Goal: Information Seeking & Learning: Learn about a topic

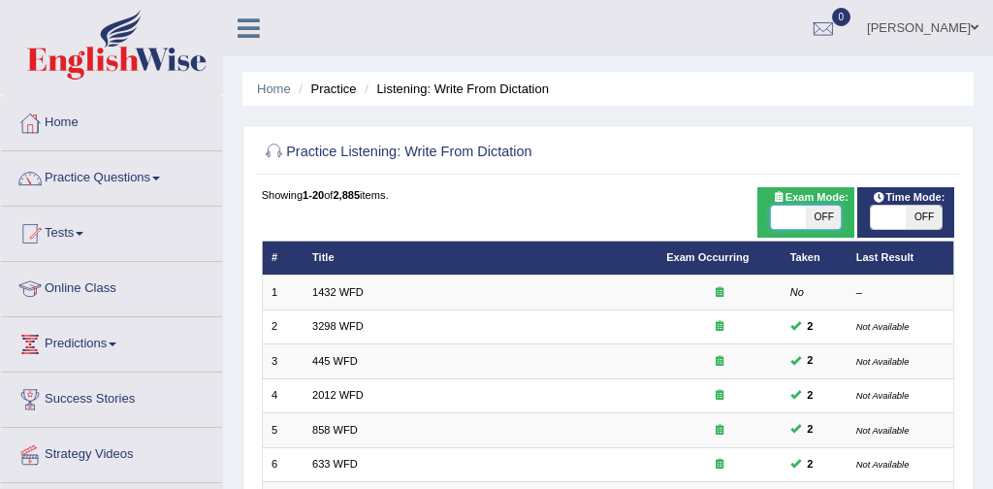
click at [786, 218] on span at bounding box center [788, 216] width 35 height 23
checkbox input "true"
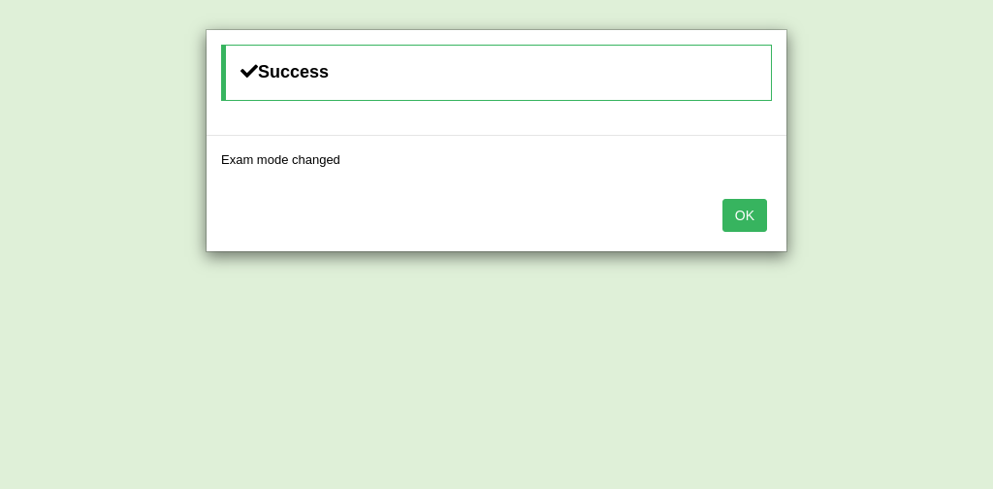
click at [735, 217] on button "OK" at bounding box center [744, 215] width 45 height 33
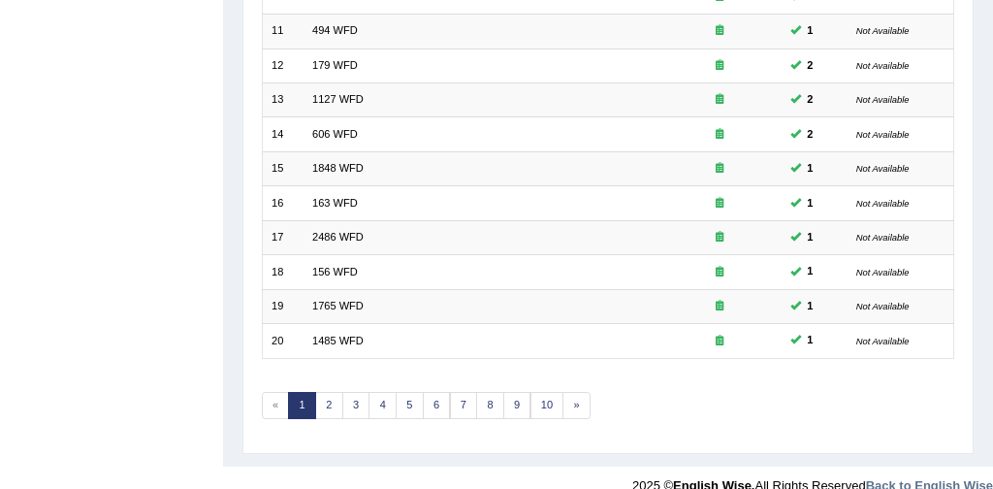
scroll to position [628, 0]
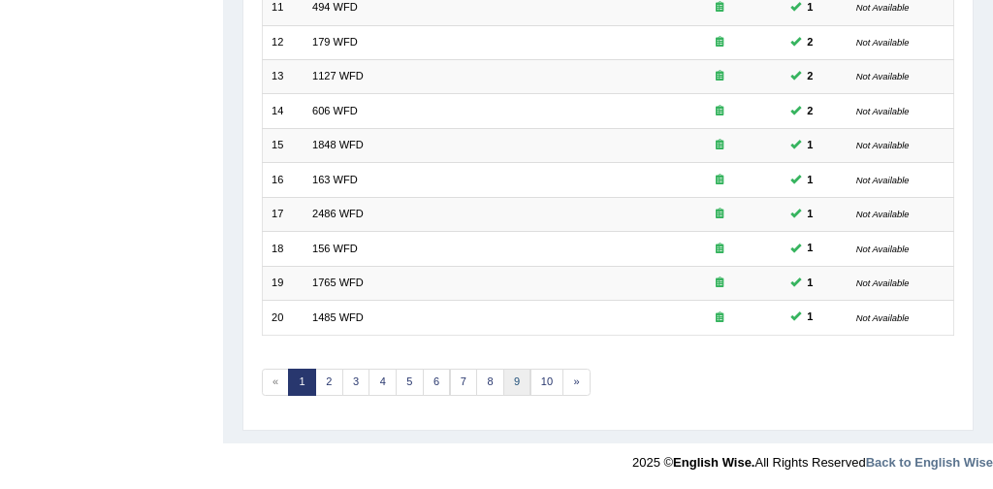
click at [517, 375] on link "9" at bounding box center [517, 381] width 28 height 27
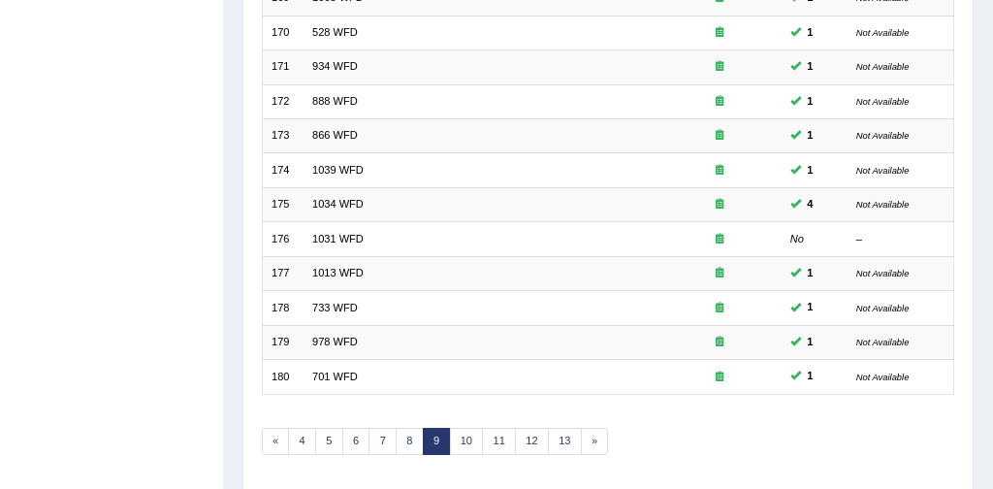
scroll to position [628, 0]
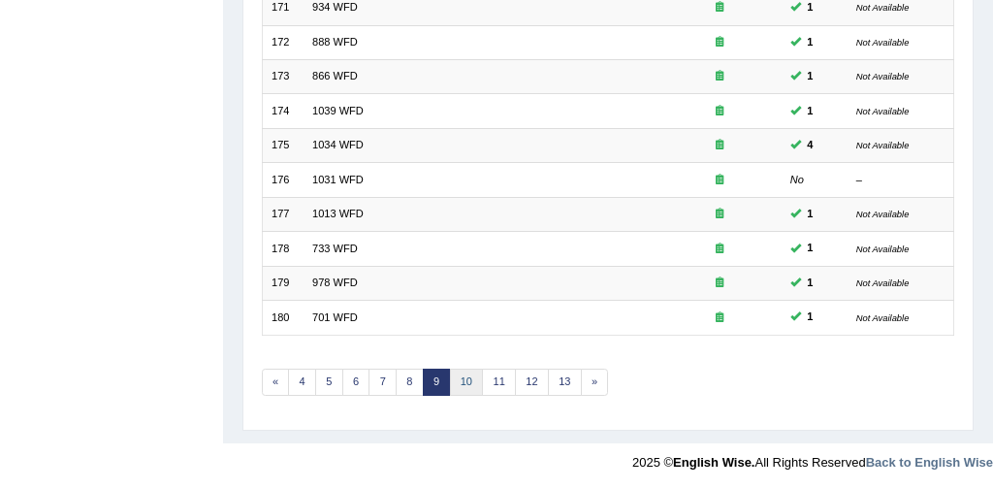
click at [459, 379] on link "10" at bounding box center [467, 381] width 34 height 27
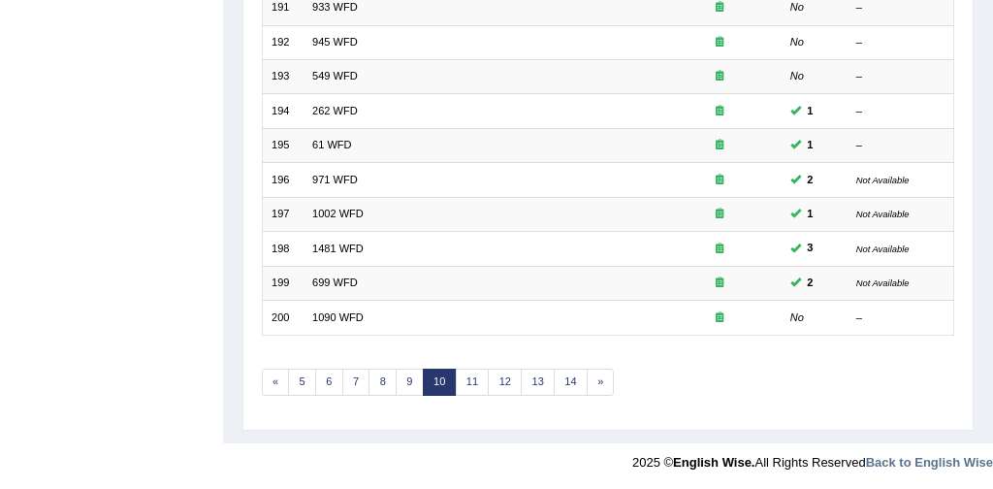
scroll to position [628, 0]
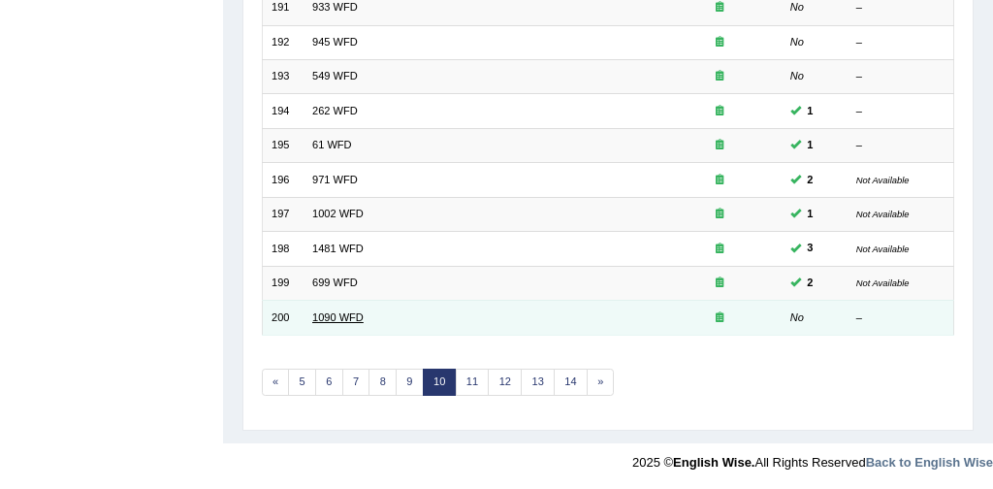
click at [325, 320] on link "1090 WFD" at bounding box center [337, 317] width 51 height 12
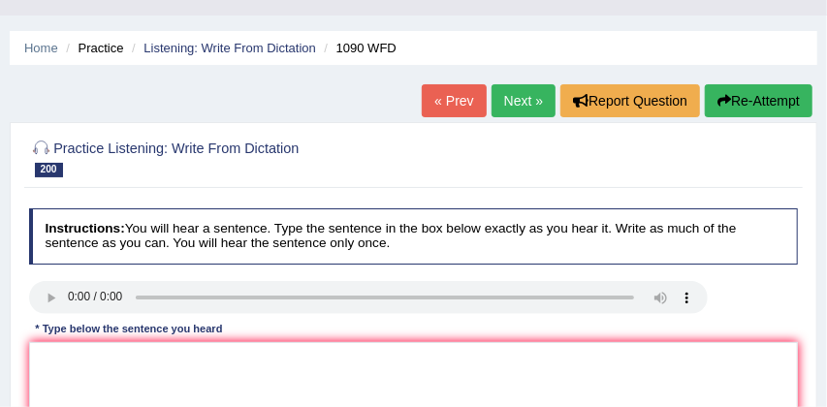
scroll to position [53, 0]
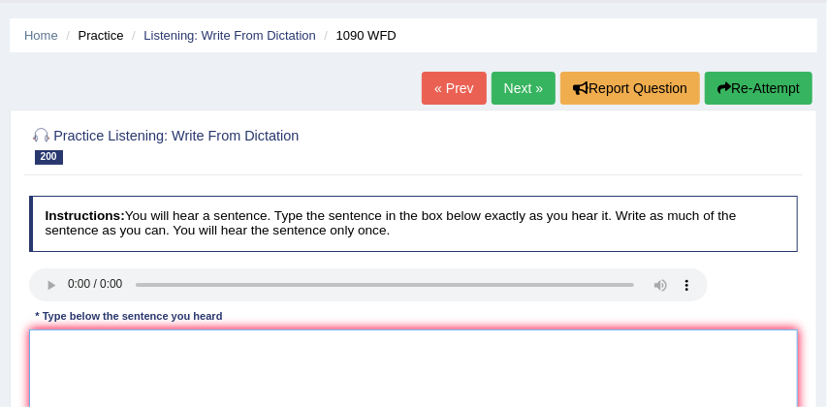
click at [64, 347] on textarea at bounding box center [414, 410] width 770 height 160
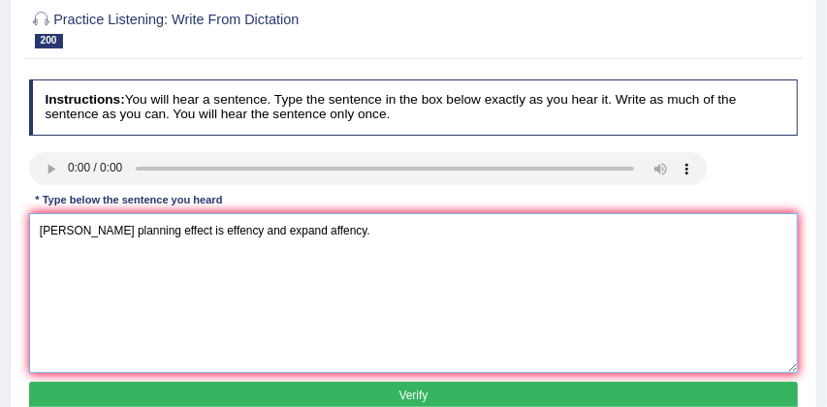
scroll to position [171, 0]
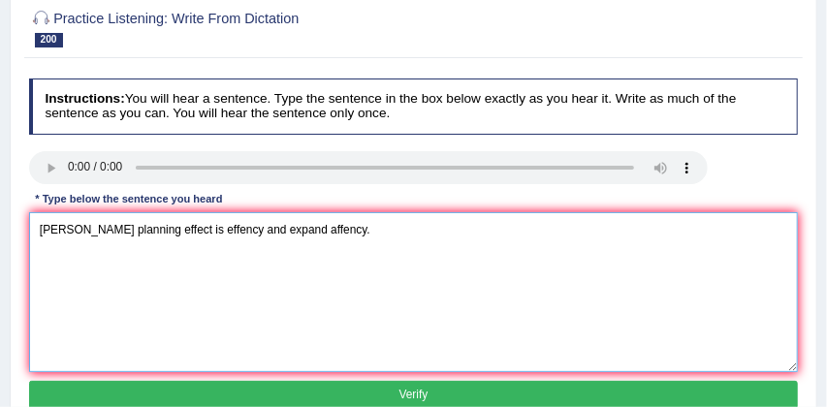
type textarea "[PERSON_NAME] planning effect is effency and expand affency."
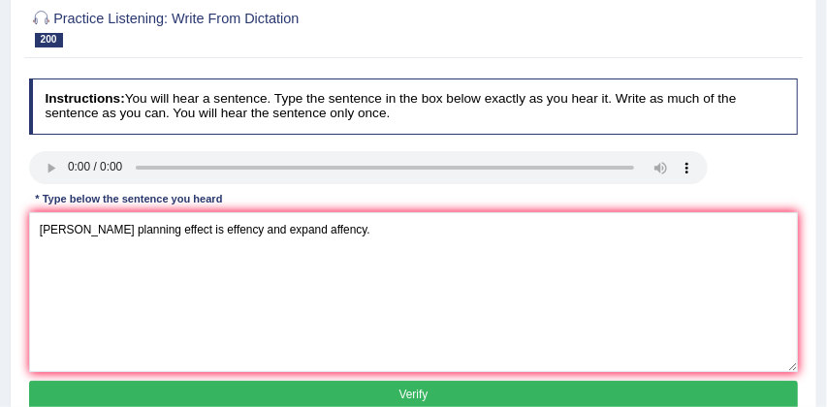
click at [377, 392] on button "Verify" at bounding box center [414, 395] width 770 height 28
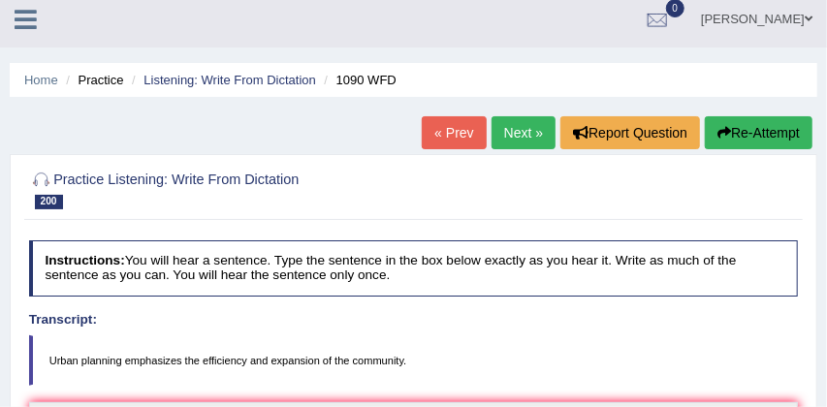
scroll to position [0, 0]
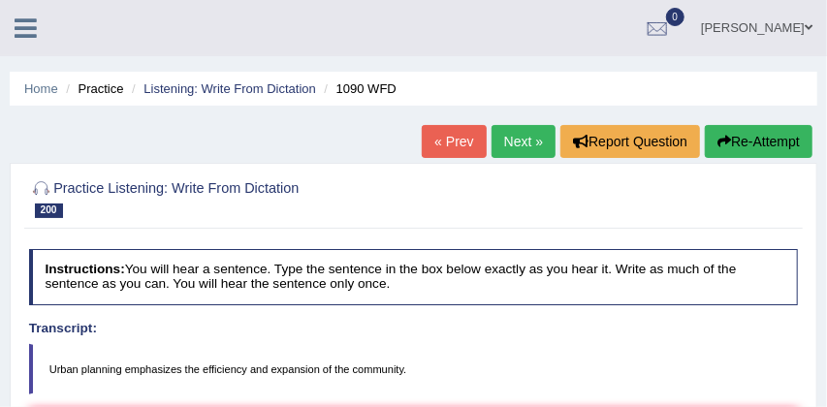
click at [521, 142] on link "Next »" at bounding box center [523, 141] width 64 height 33
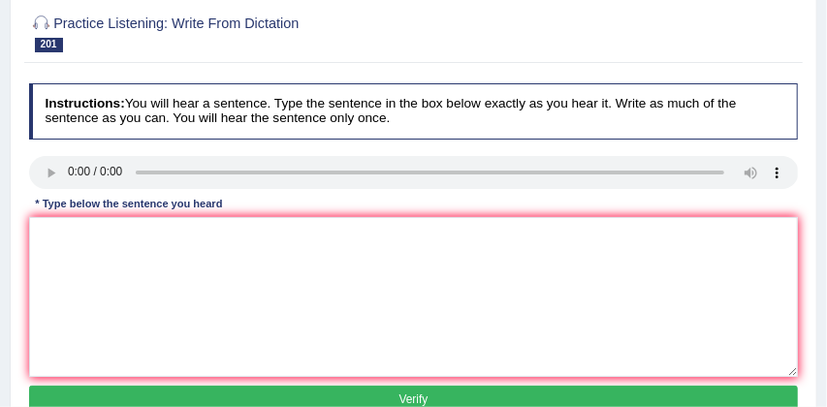
scroll to position [212, 0]
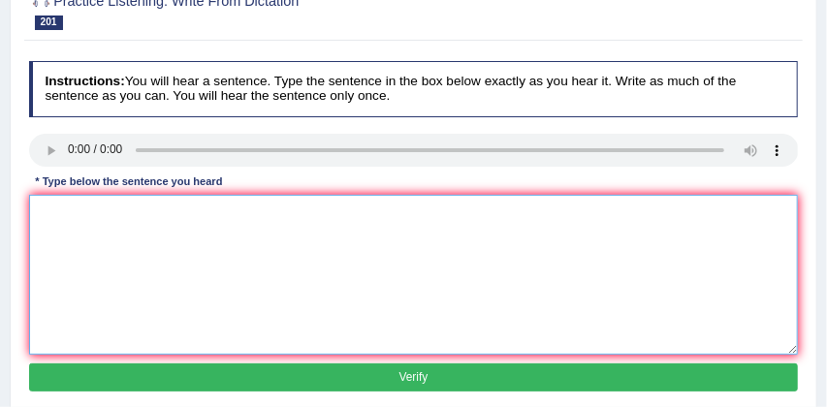
click at [55, 249] on textarea at bounding box center [414, 275] width 770 height 160
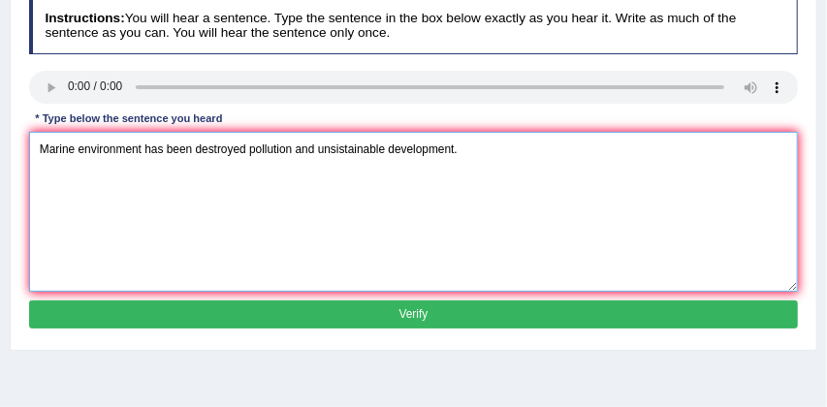
scroll to position [274, 0]
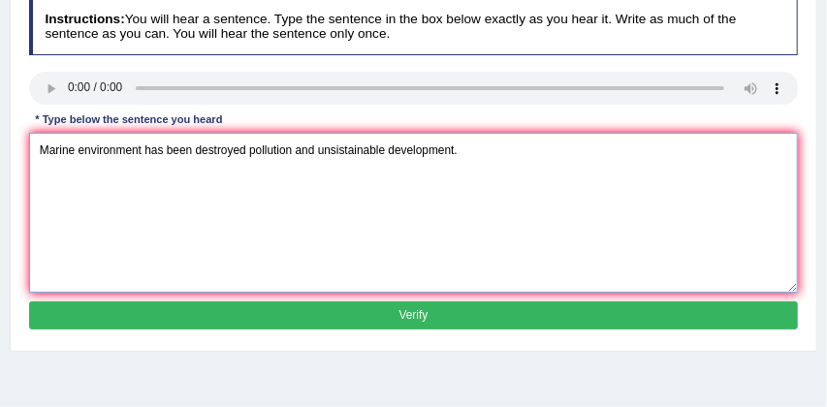
type textarea "Marine environment has been destroyed pollution and unsistainable development."
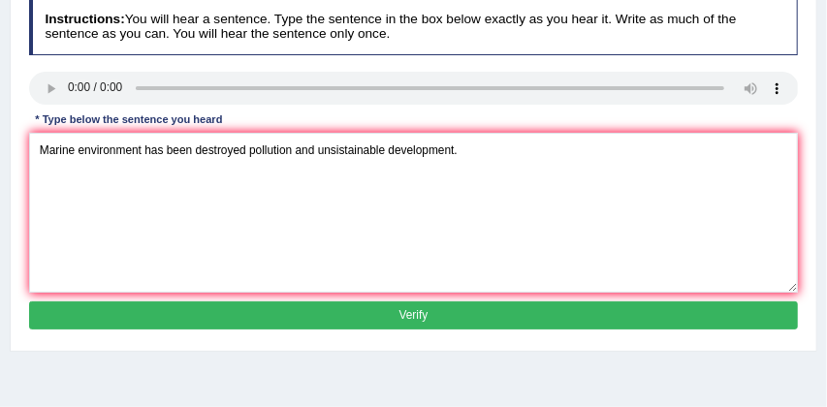
click at [294, 330] on button "Verify" at bounding box center [414, 315] width 770 height 28
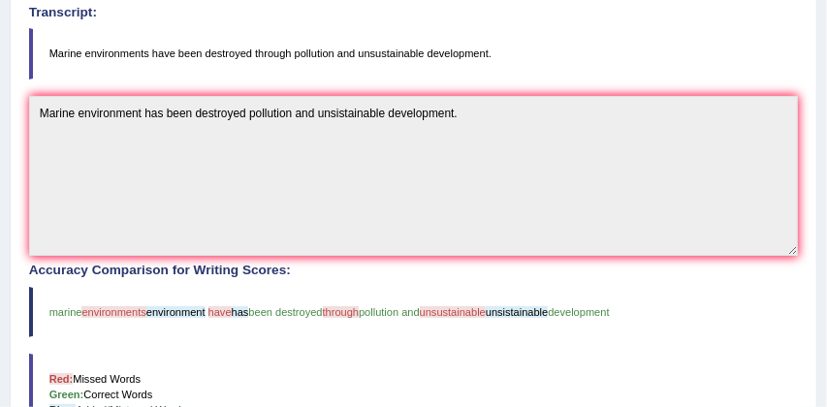
scroll to position [315, 0]
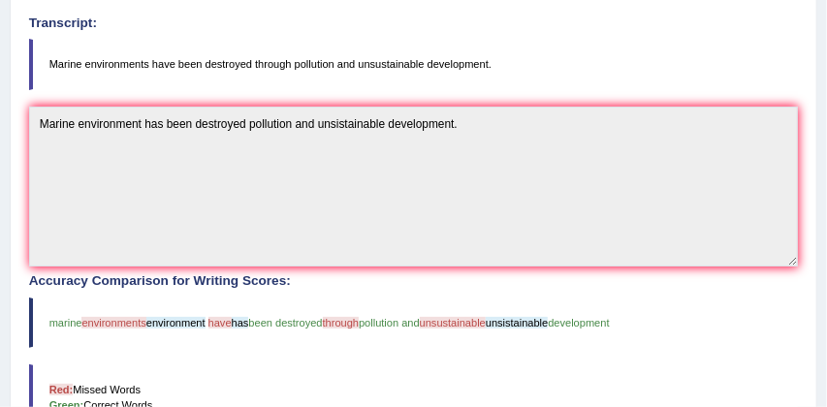
click at [558, 177] on textarea "Marine environment has been destroyed pollution and unsistainable development." at bounding box center [414, 187] width 770 height 160
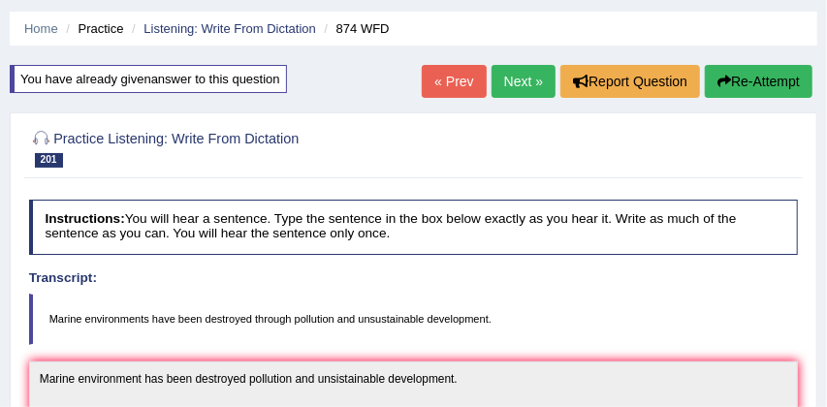
scroll to position [57, 0]
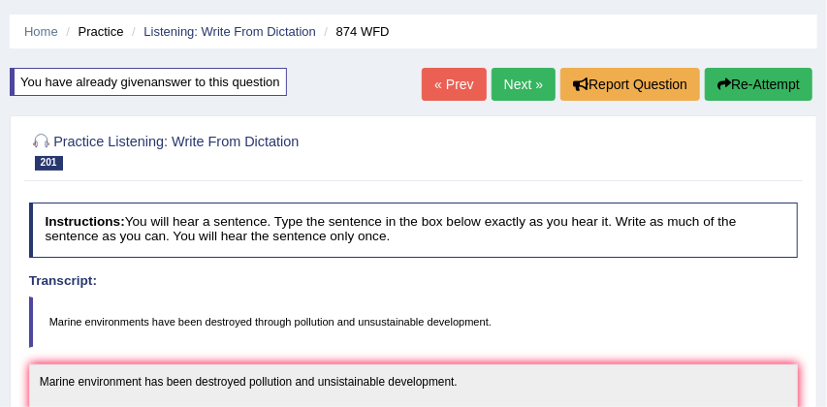
click at [511, 81] on link "Next »" at bounding box center [523, 84] width 64 height 33
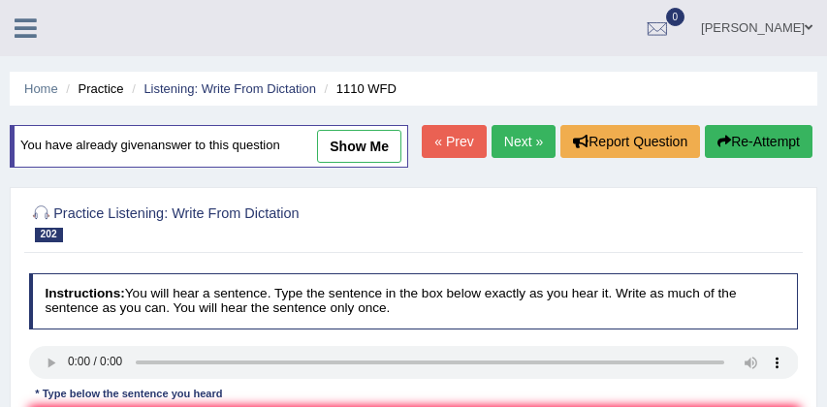
scroll to position [161, 0]
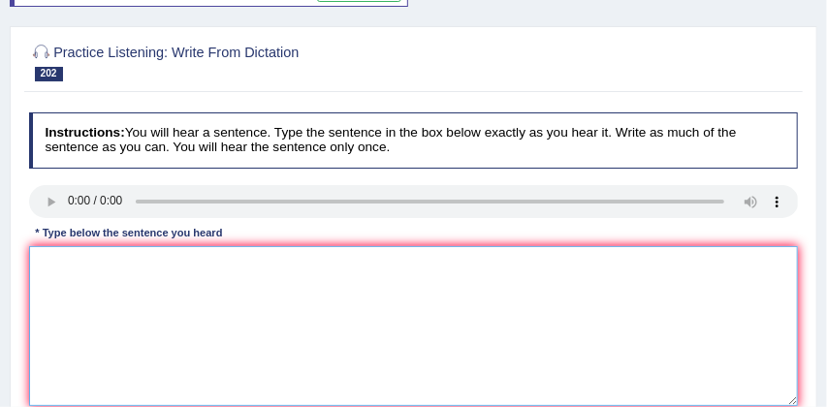
click at [53, 311] on textarea at bounding box center [414, 326] width 770 height 160
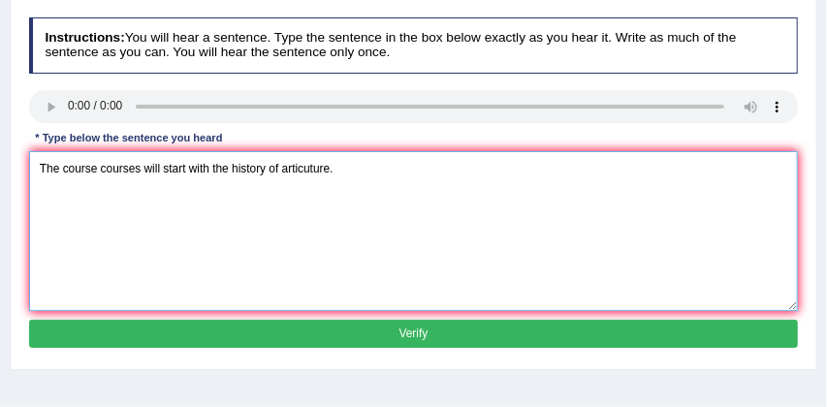
scroll to position [256, 0]
type textarea "The course courses will start with the history of articuture."
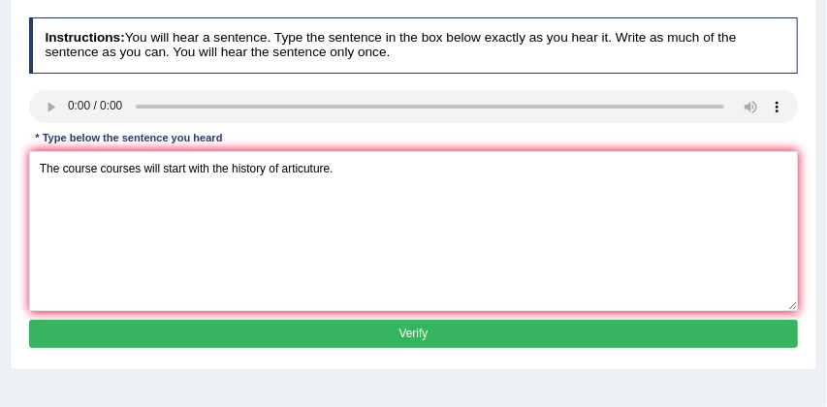
click at [395, 348] on button "Verify" at bounding box center [414, 334] width 770 height 28
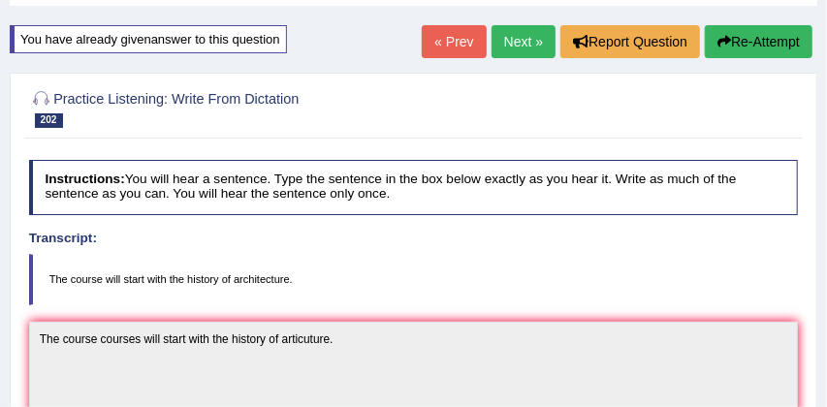
scroll to position [92, 0]
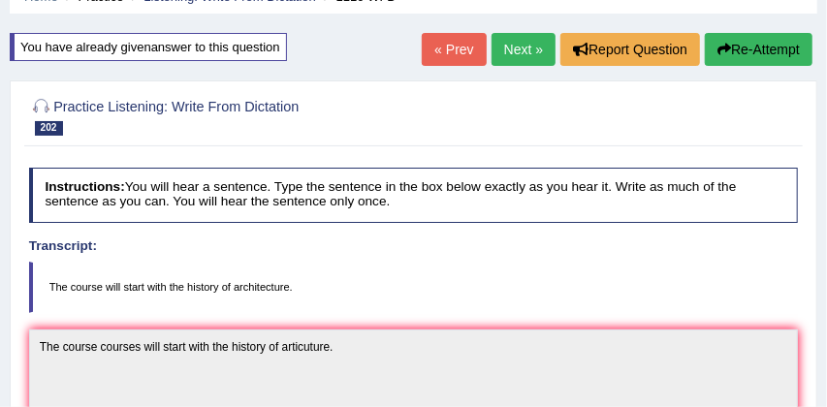
click at [515, 46] on link "Next »" at bounding box center [523, 49] width 64 height 33
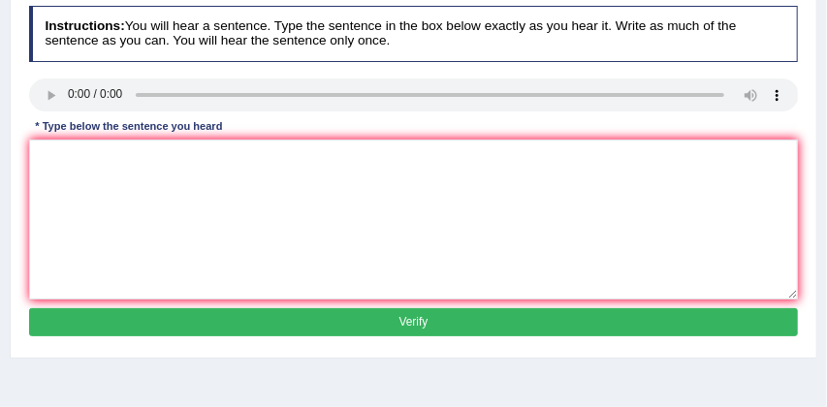
scroll to position [271, 0]
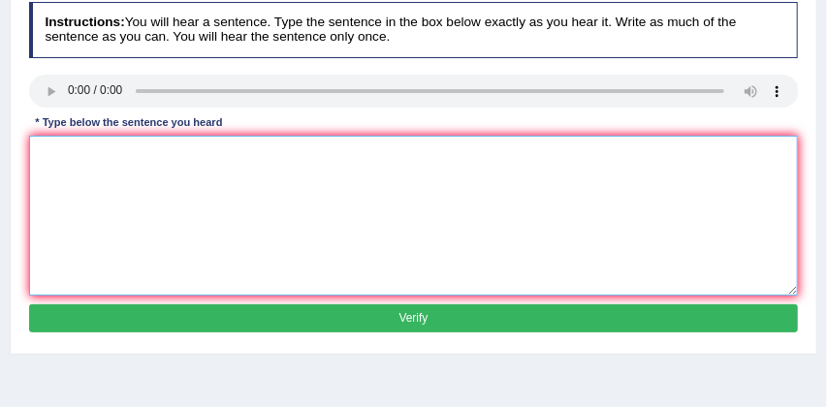
click at [53, 202] on textarea at bounding box center [414, 216] width 770 height 160
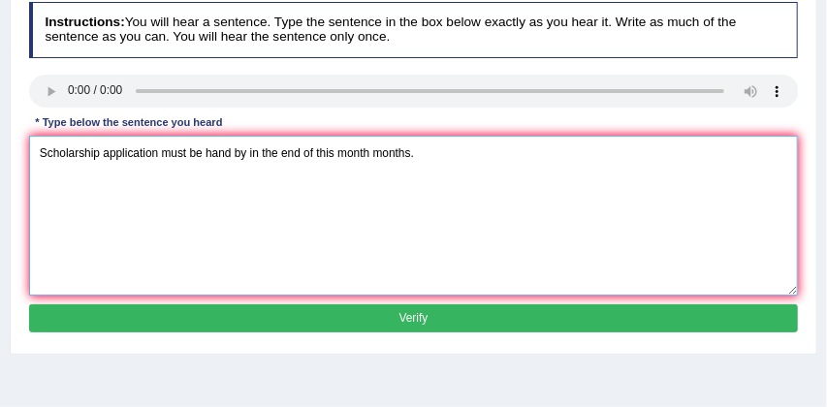
type textarea "Scholarship application must be hand by in the end of this month months."
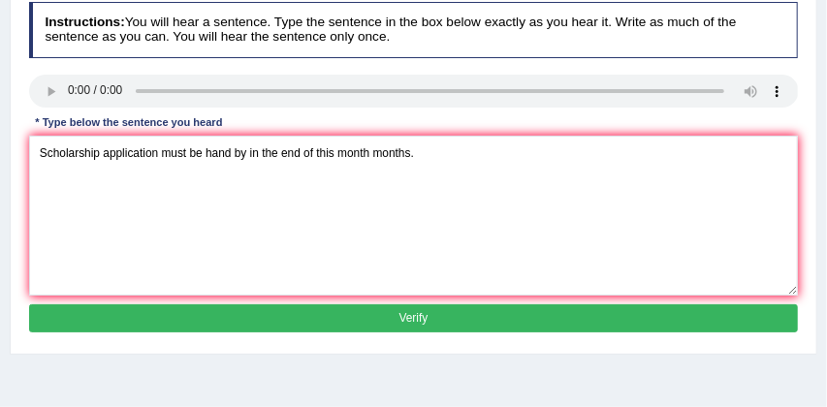
click at [145, 332] on button "Verify" at bounding box center [414, 318] width 770 height 28
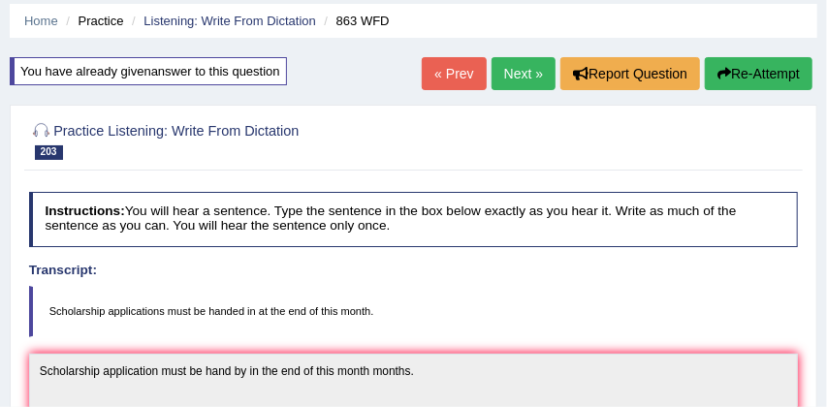
scroll to position [66, 0]
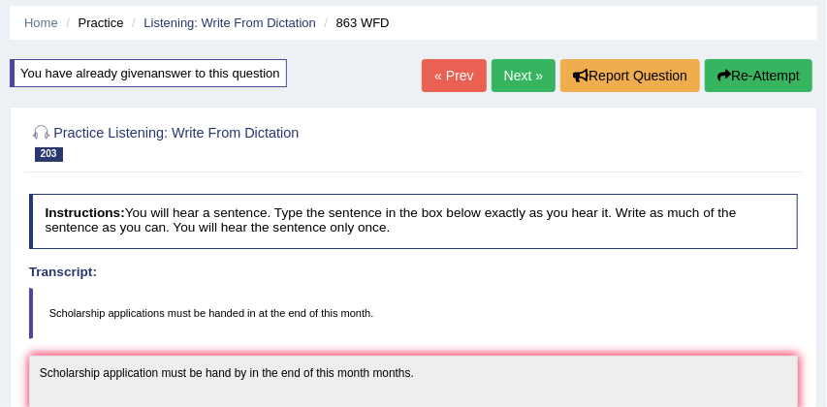
click at [748, 78] on button "Re-Attempt" at bounding box center [759, 75] width 108 height 33
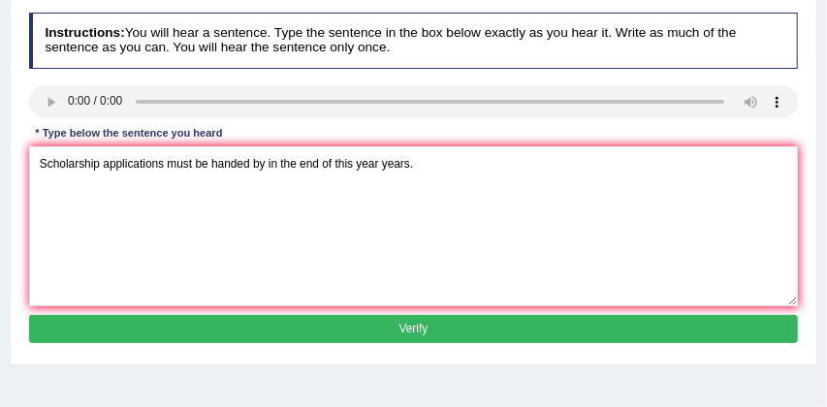
scroll to position [272, 0]
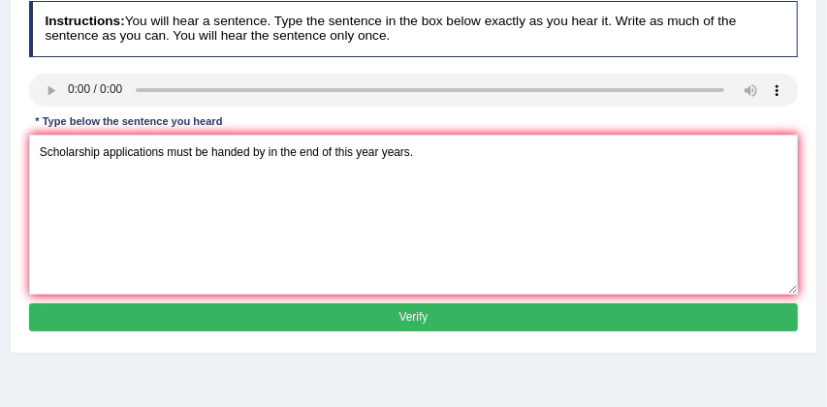
type textarea "Scholarship applications must be handed by in the end of this year years."
click at [300, 331] on button "Verify" at bounding box center [414, 317] width 770 height 28
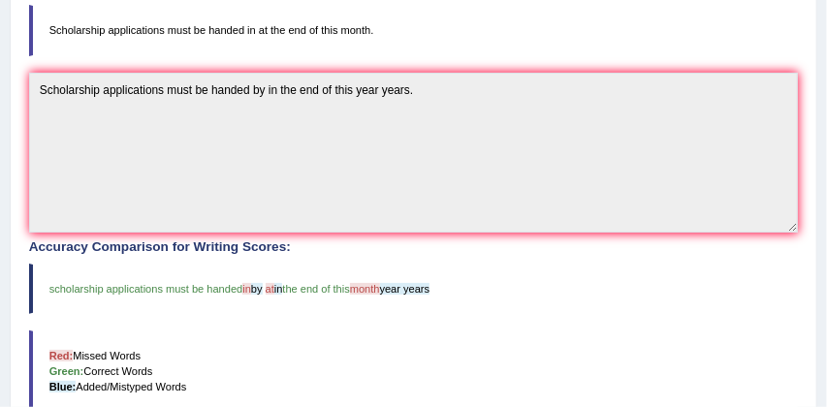
scroll to position [348, 0]
